Goal: Find specific page/section: Find specific page/section

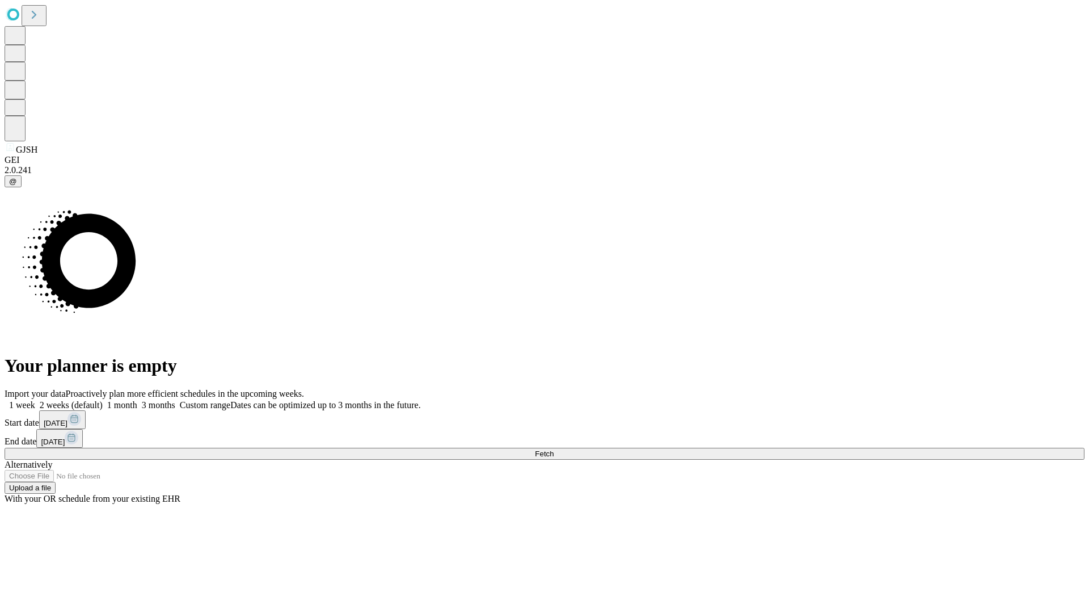
click at [554, 449] on span "Fetch" at bounding box center [544, 453] width 19 height 9
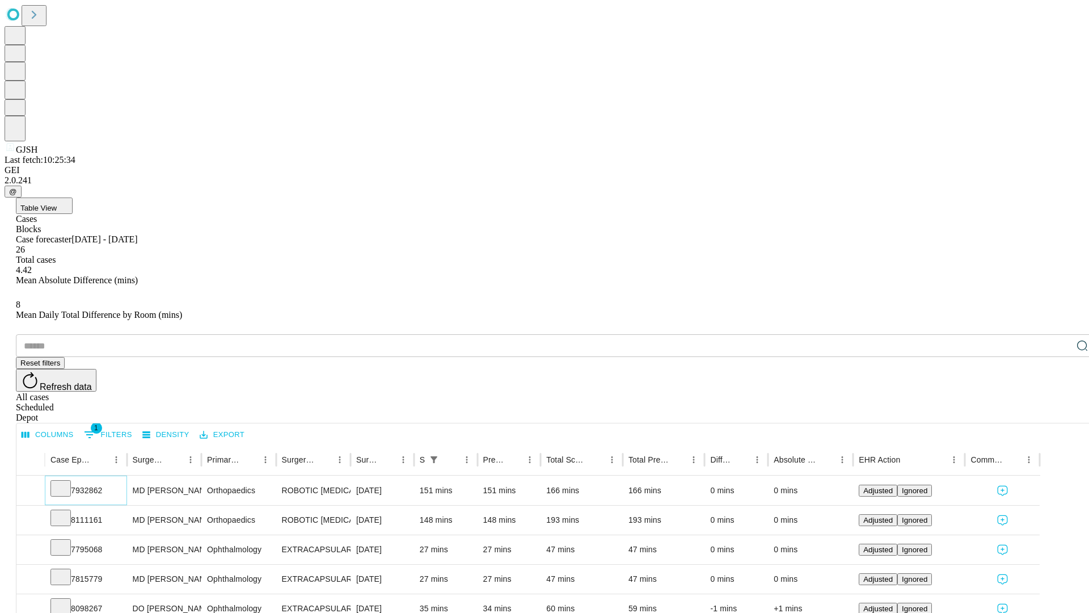
click at [66, 482] on icon at bounding box center [60, 487] width 11 height 11
